Goal: Task Accomplishment & Management: Manage account settings

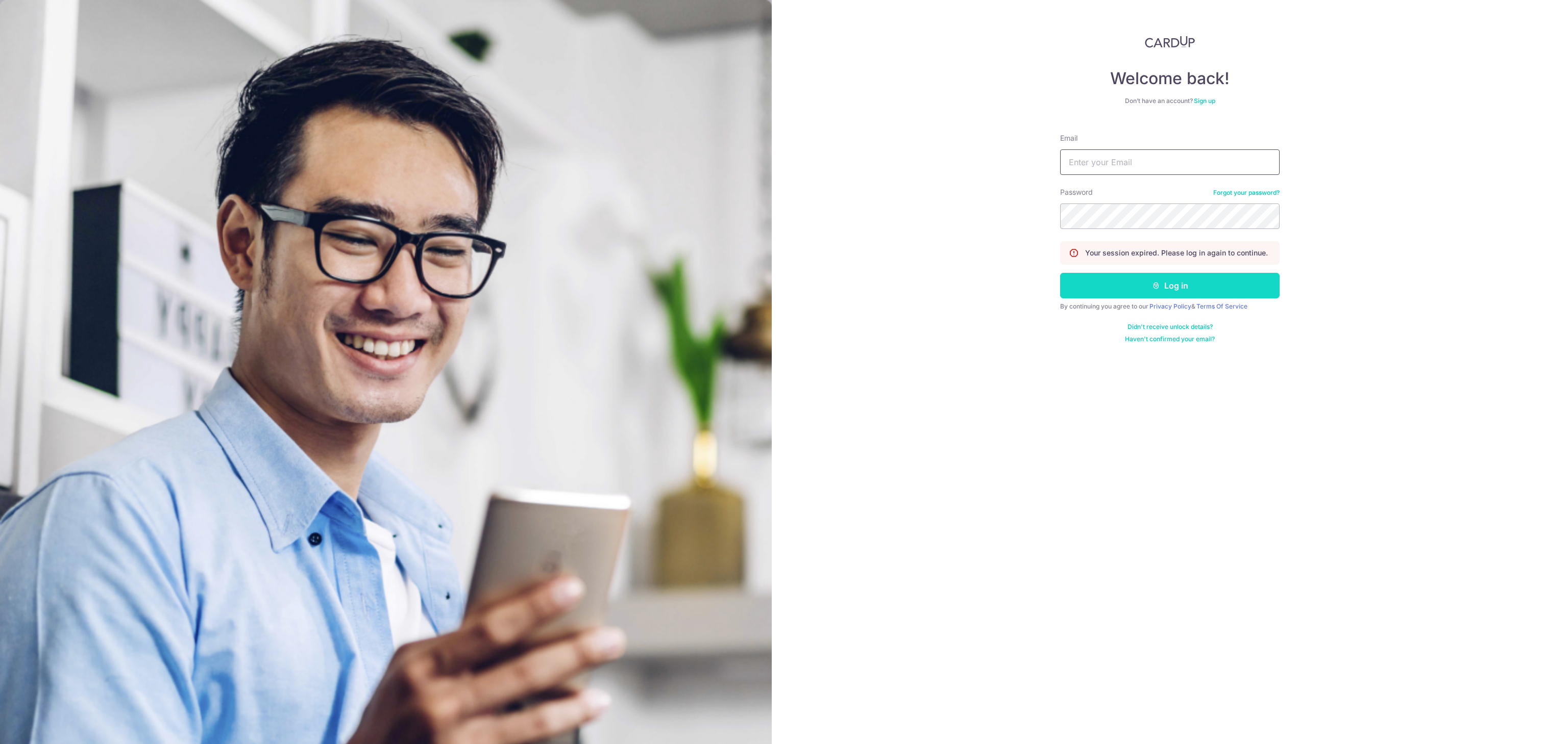
type input "[EMAIL_ADDRESS][DOMAIN_NAME]"
click at [1157, 289] on icon "submit" at bounding box center [1156, 285] width 8 height 8
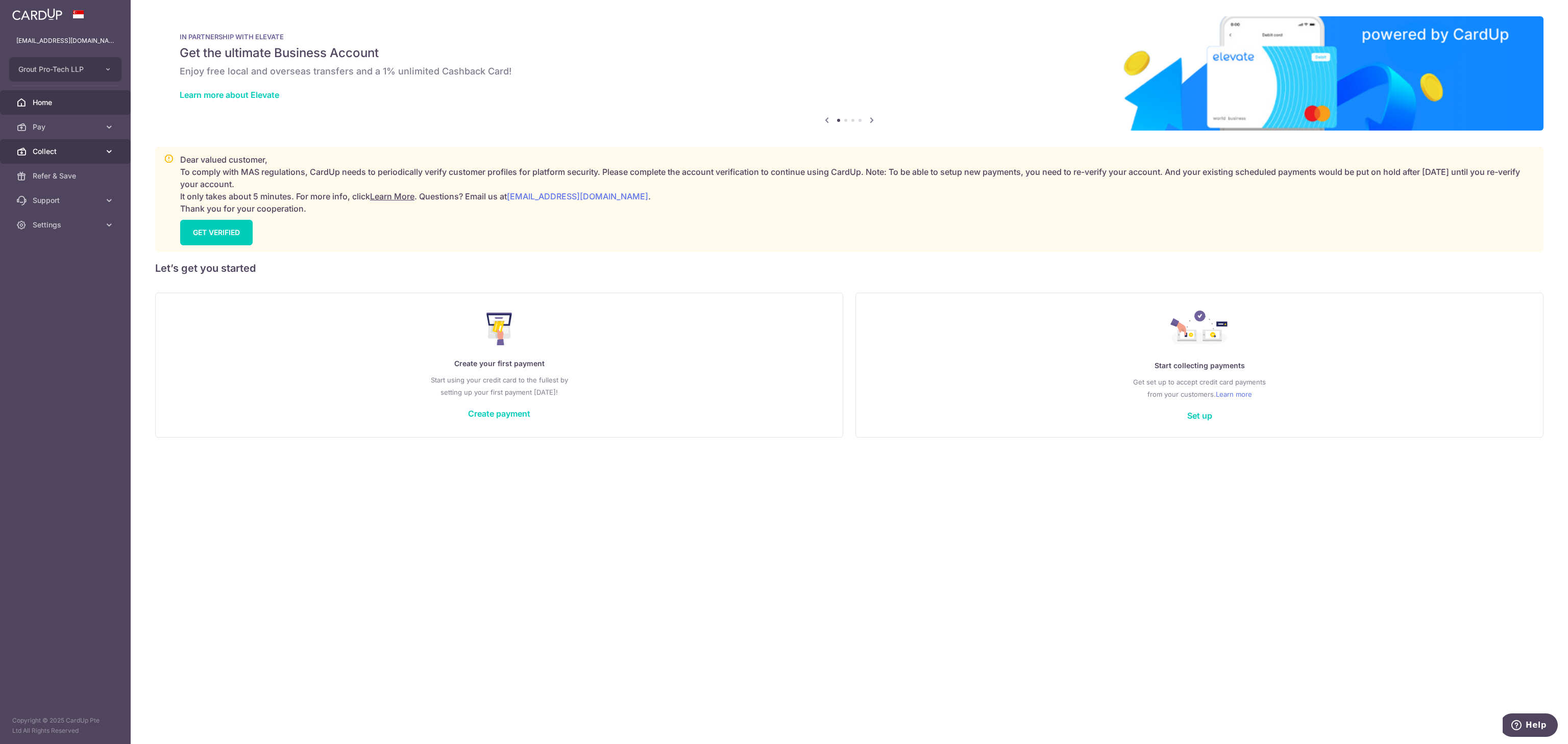
click at [45, 150] on span "Collect" at bounding box center [66, 151] width 68 height 10
click at [47, 183] on link "Dashboard" at bounding box center [65, 176] width 131 height 24
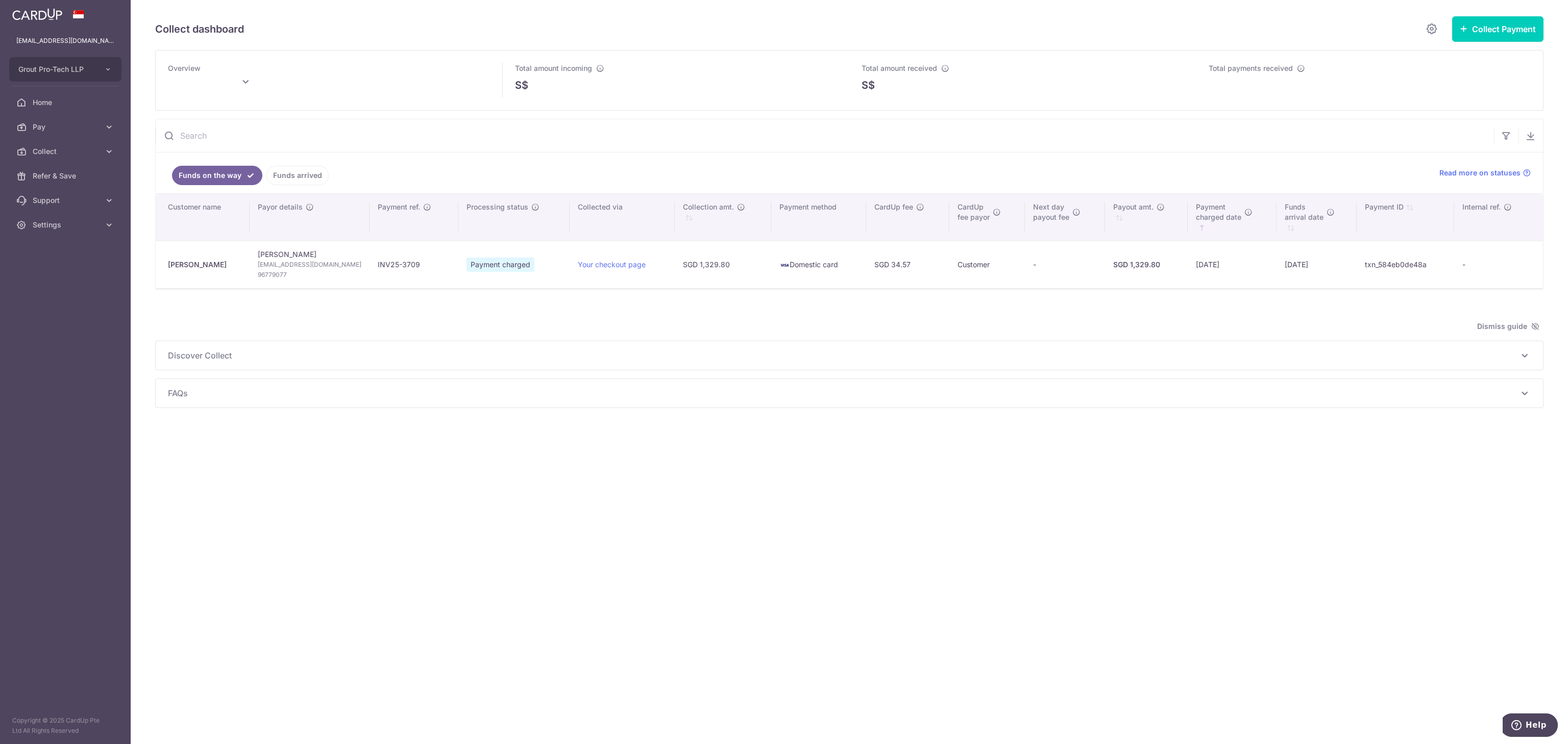
click at [1083, 427] on div "Collect dashboard Collect Payment Create request to collect payments Custom Pay…" at bounding box center [849, 372] width 1437 height 744
